Goal: Information Seeking & Learning: Learn about a topic

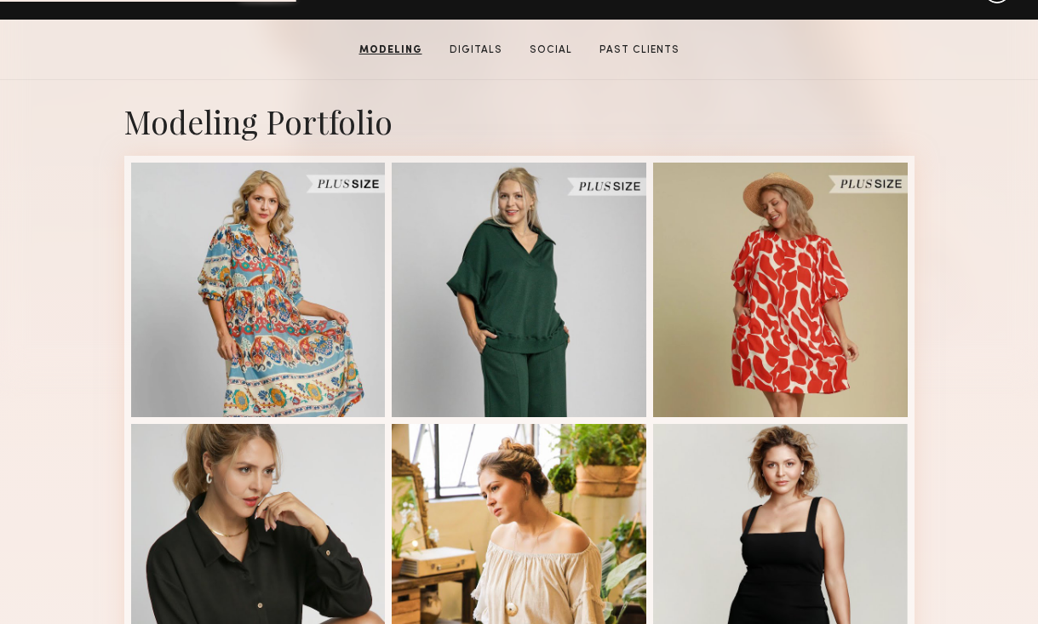
scroll to position [307, 0]
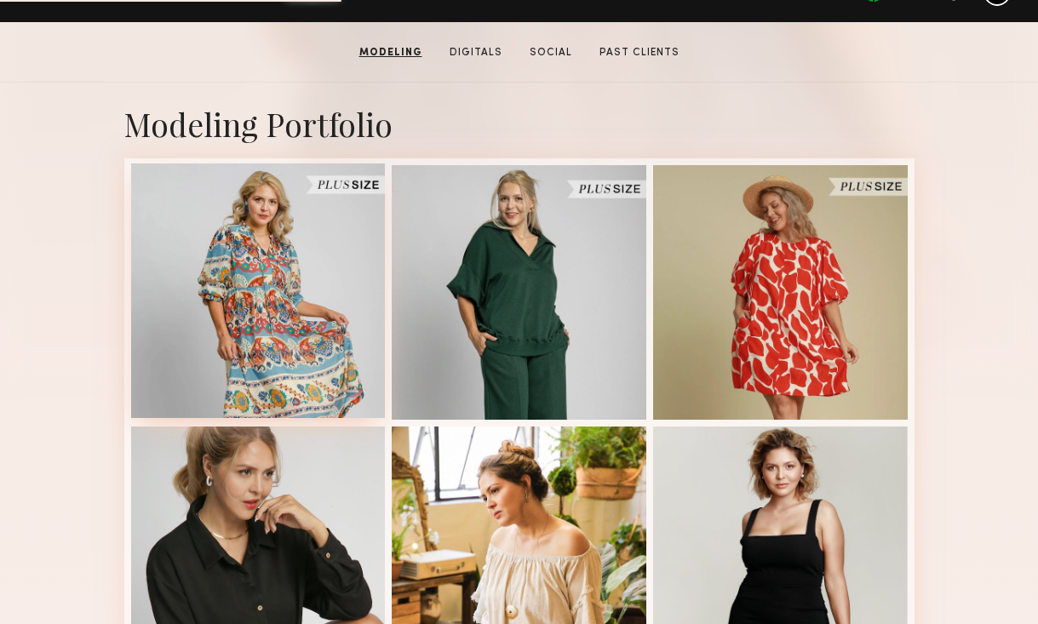
click at [197, 290] on div at bounding box center [258, 291] width 255 height 255
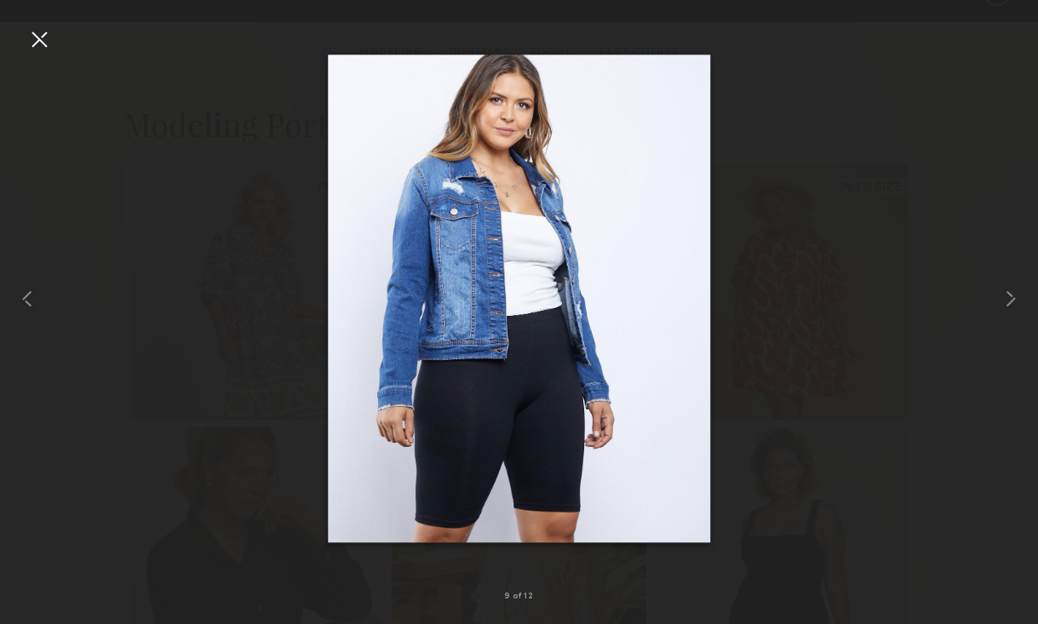
drag, startPoint x: 509, startPoint y: 213, endPoint x: 733, endPoint y: 27, distance: 291.0
click at [0, 0] on nb-gallery-light "9 of 12" at bounding box center [519, 312] width 1038 height 624
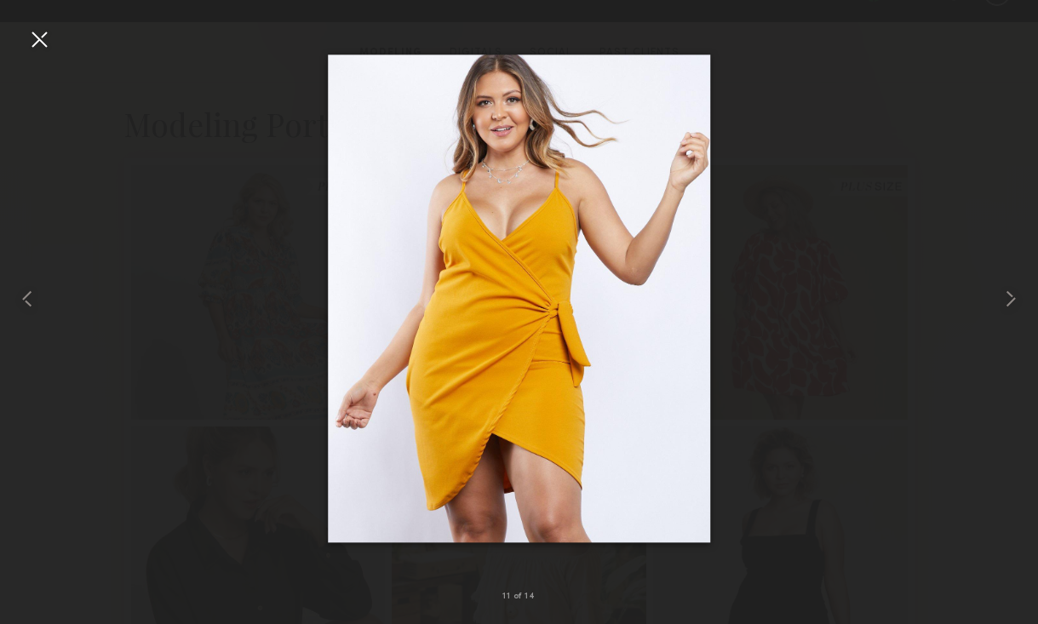
drag, startPoint x: 502, startPoint y: 158, endPoint x: 649, endPoint y: 84, distance: 164.6
click at [0, 0] on nb-gallery-light "11 of 14" at bounding box center [519, 312] width 1038 height 624
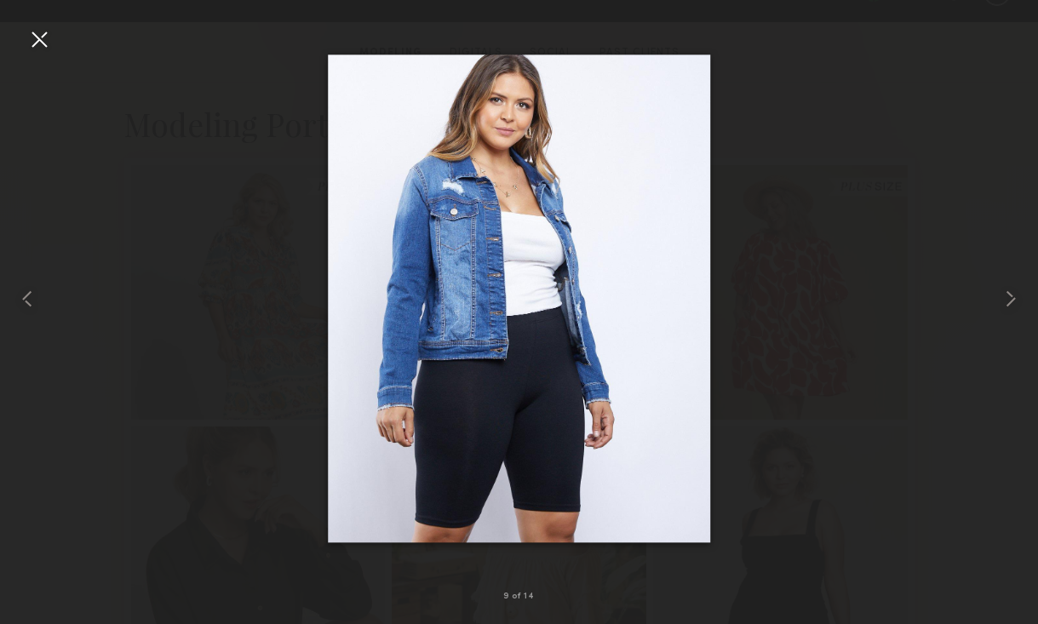
click at [188, 92] on div at bounding box center [519, 298] width 1038 height 543
click at [40, 36] on div at bounding box center [39, 39] width 27 height 27
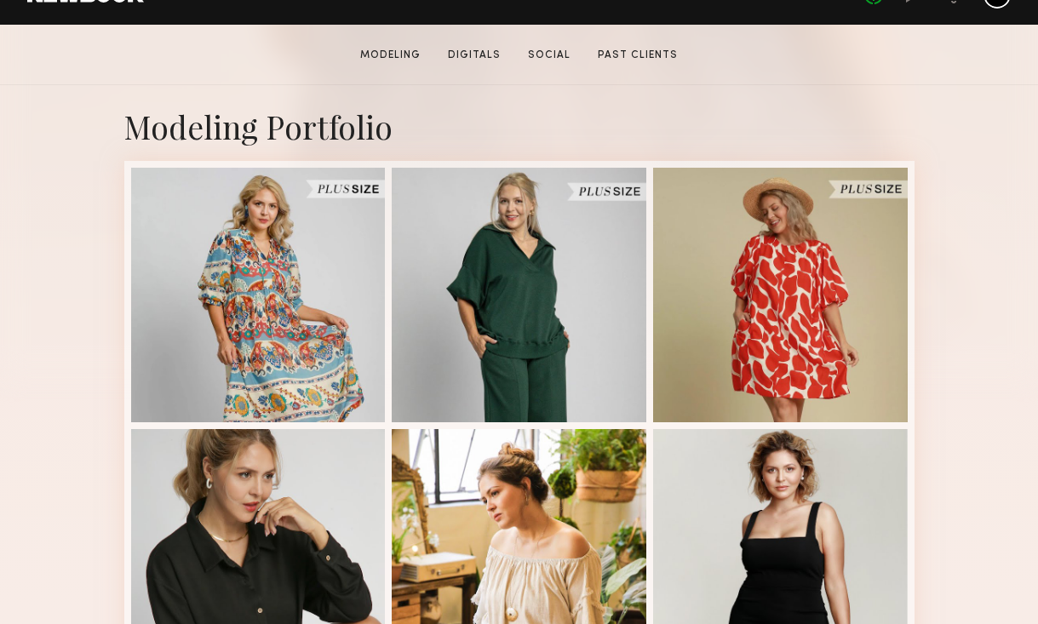
scroll to position [334, 0]
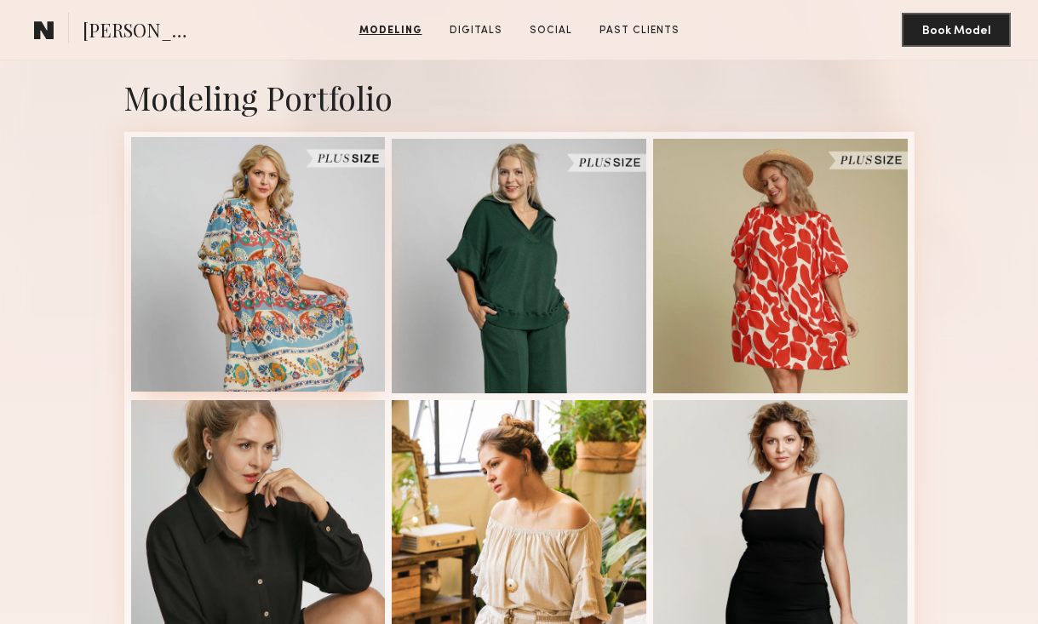
click at [287, 298] on div at bounding box center [258, 264] width 255 height 255
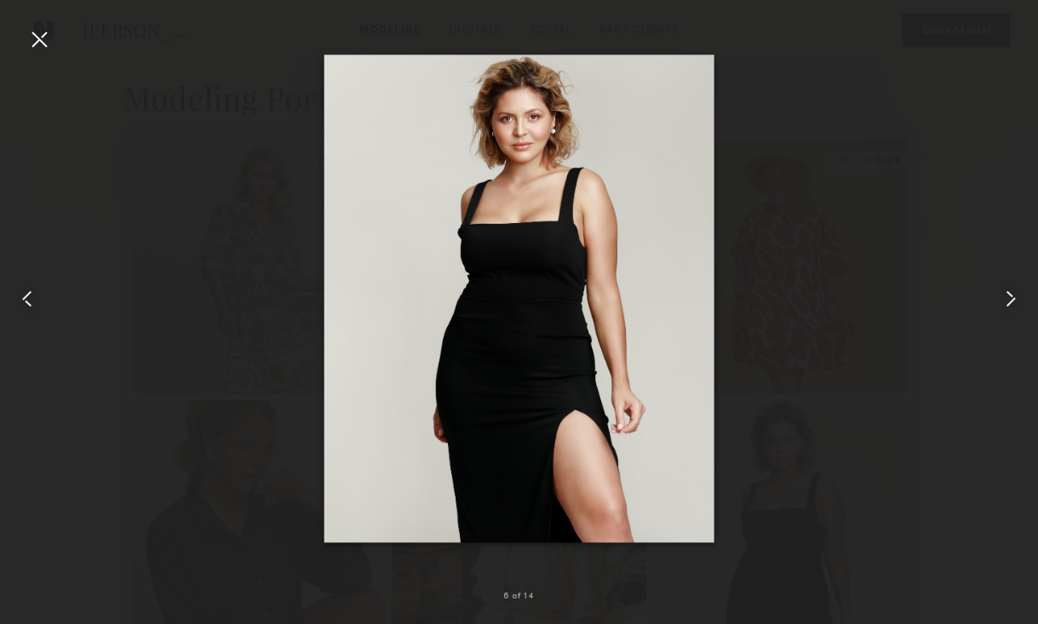
drag, startPoint x: 491, startPoint y: 255, endPoint x: 1018, endPoint y: 15, distance: 578.3
click at [0, 0] on nb-gallery-light "6 of 14" at bounding box center [519, 312] width 1038 height 624
click at [56, 40] on div at bounding box center [519, 298] width 1038 height 543
click at [30, 38] on div at bounding box center [39, 39] width 27 height 27
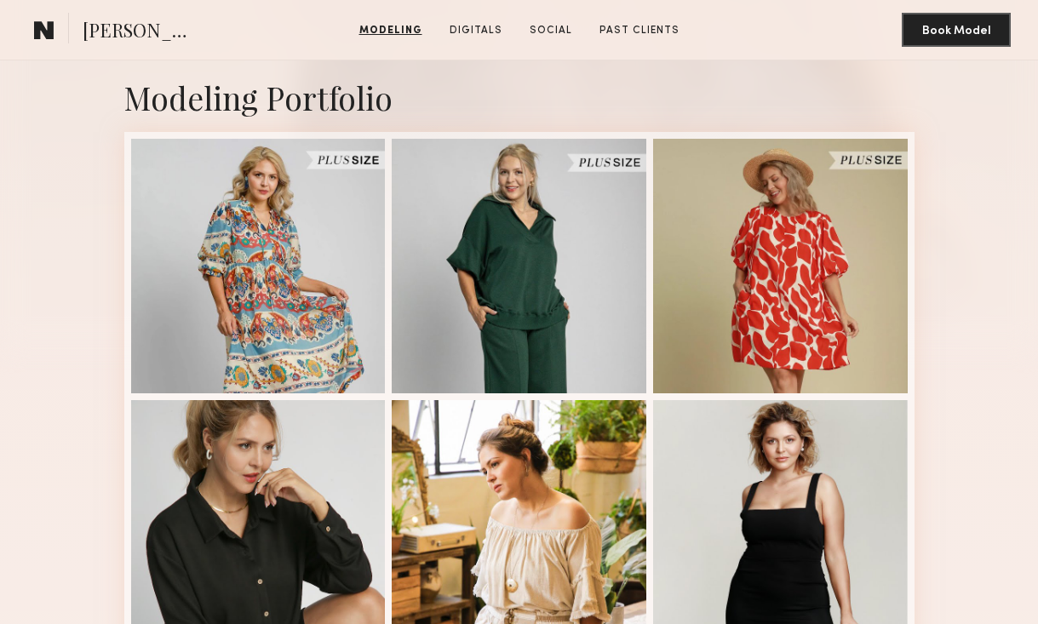
click at [675, 309] on div at bounding box center [780, 264] width 255 height 255
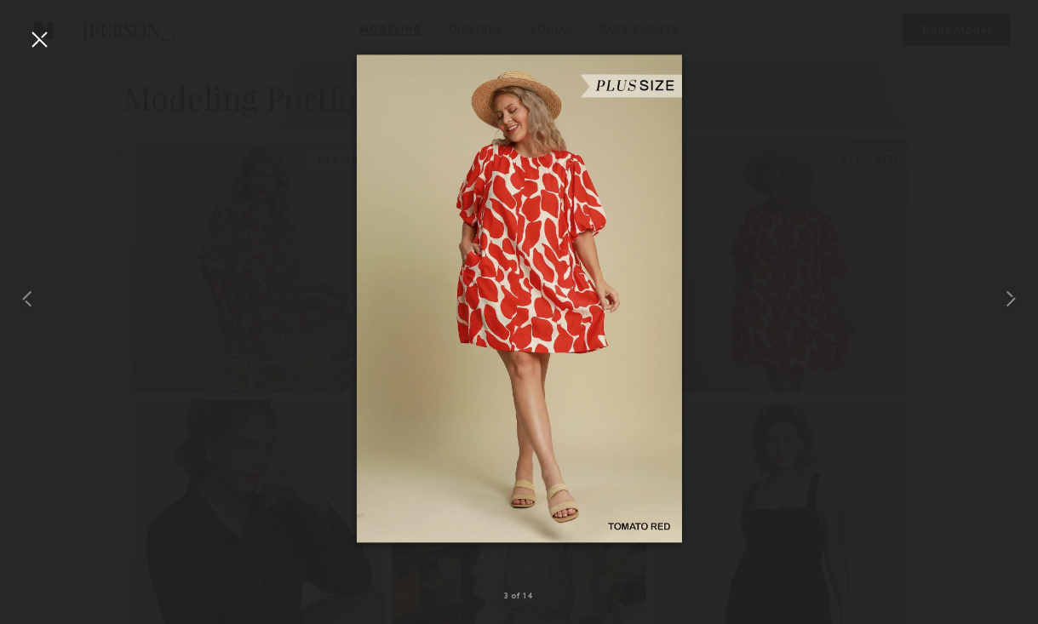
click at [29, 27] on div at bounding box center [39, 39] width 27 height 27
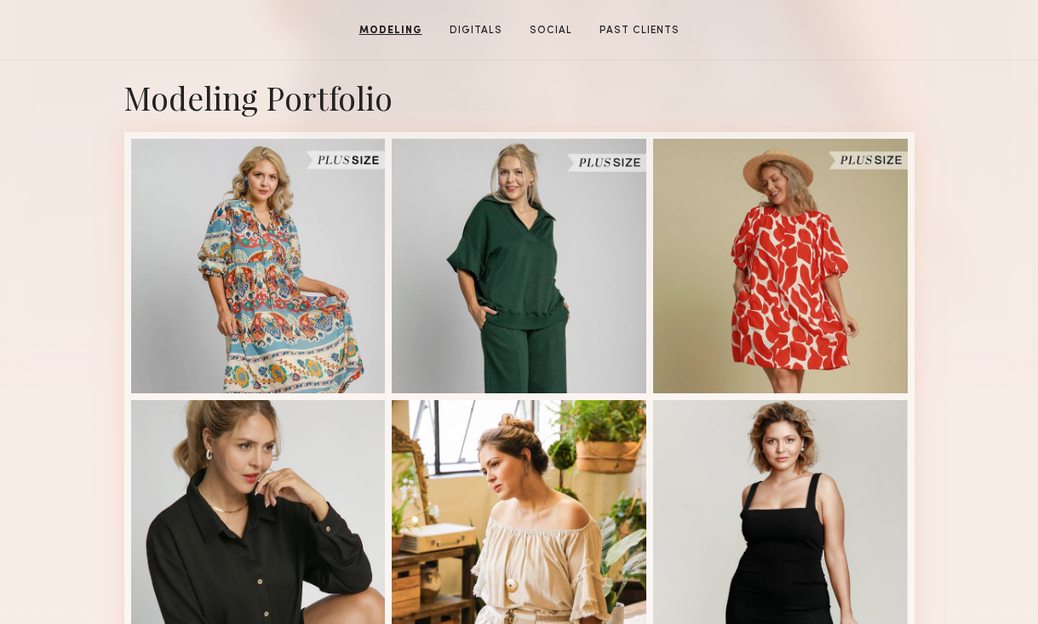
scroll to position [0, 0]
